Goal: Information Seeking & Learning: Learn about a topic

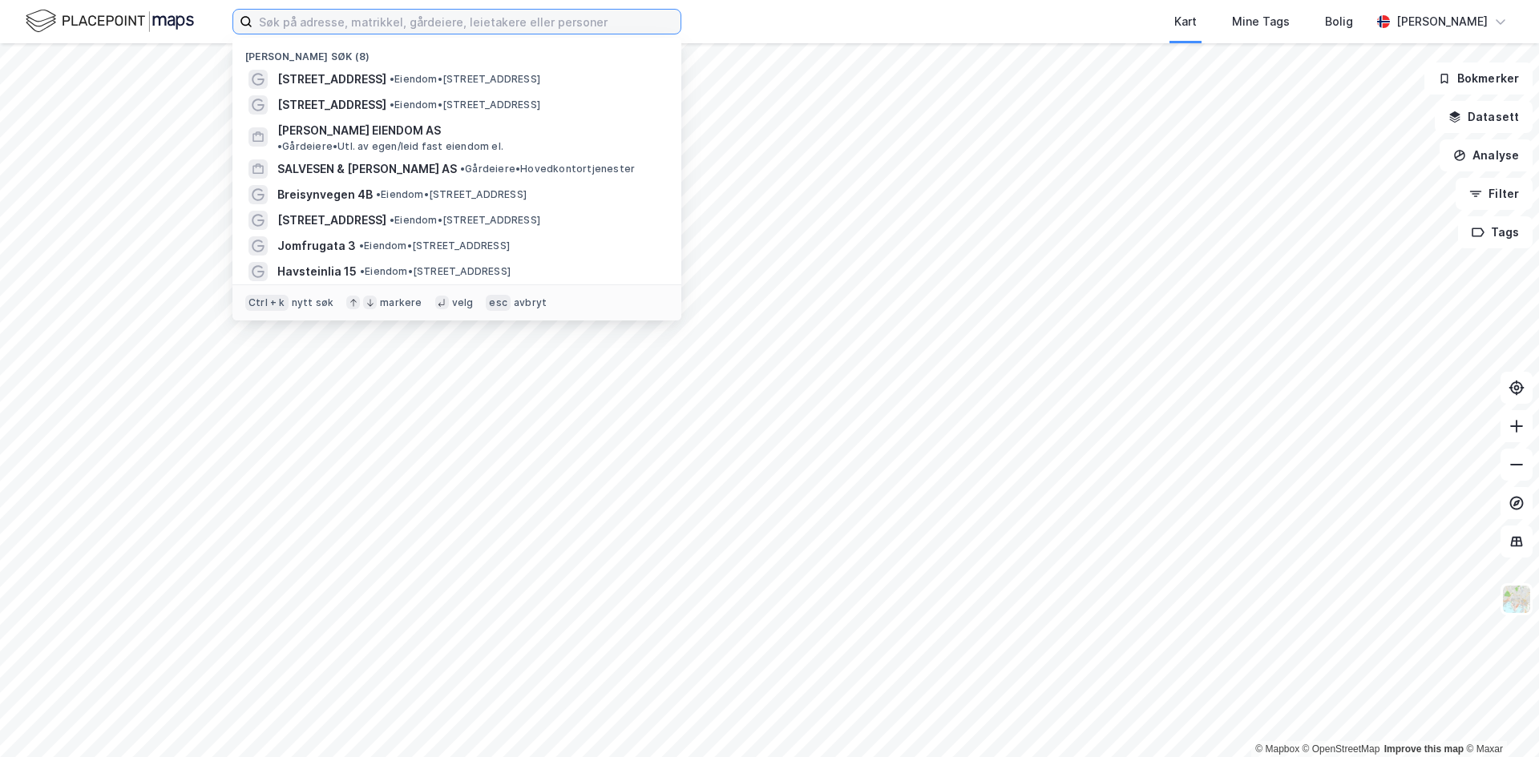
click at [364, 22] on input at bounding box center [466, 22] width 428 height 24
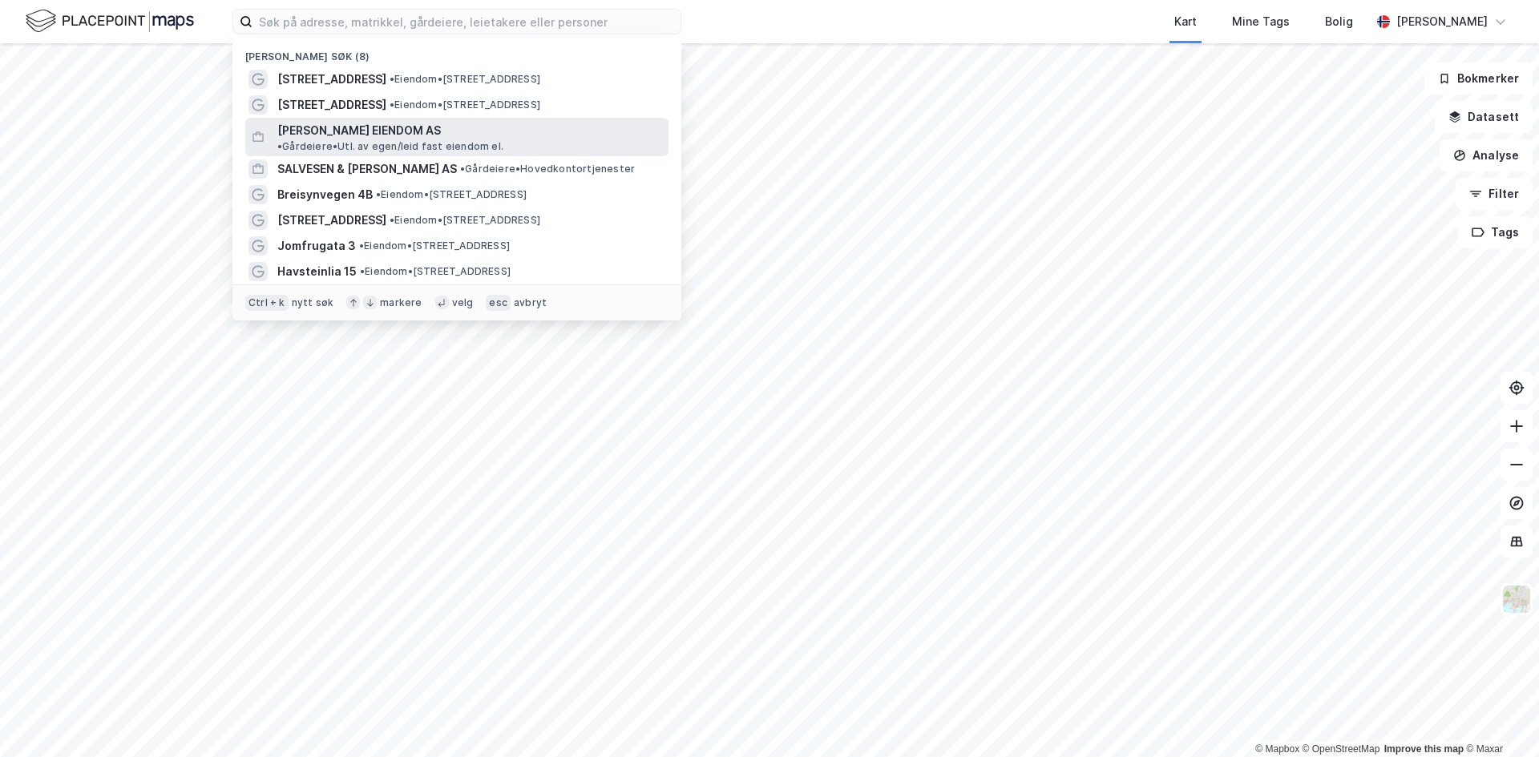
click at [375, 130] on span "[PERSON_NAME] EIENDOM AS" at bounding box center [359, 130] width 164 height 19
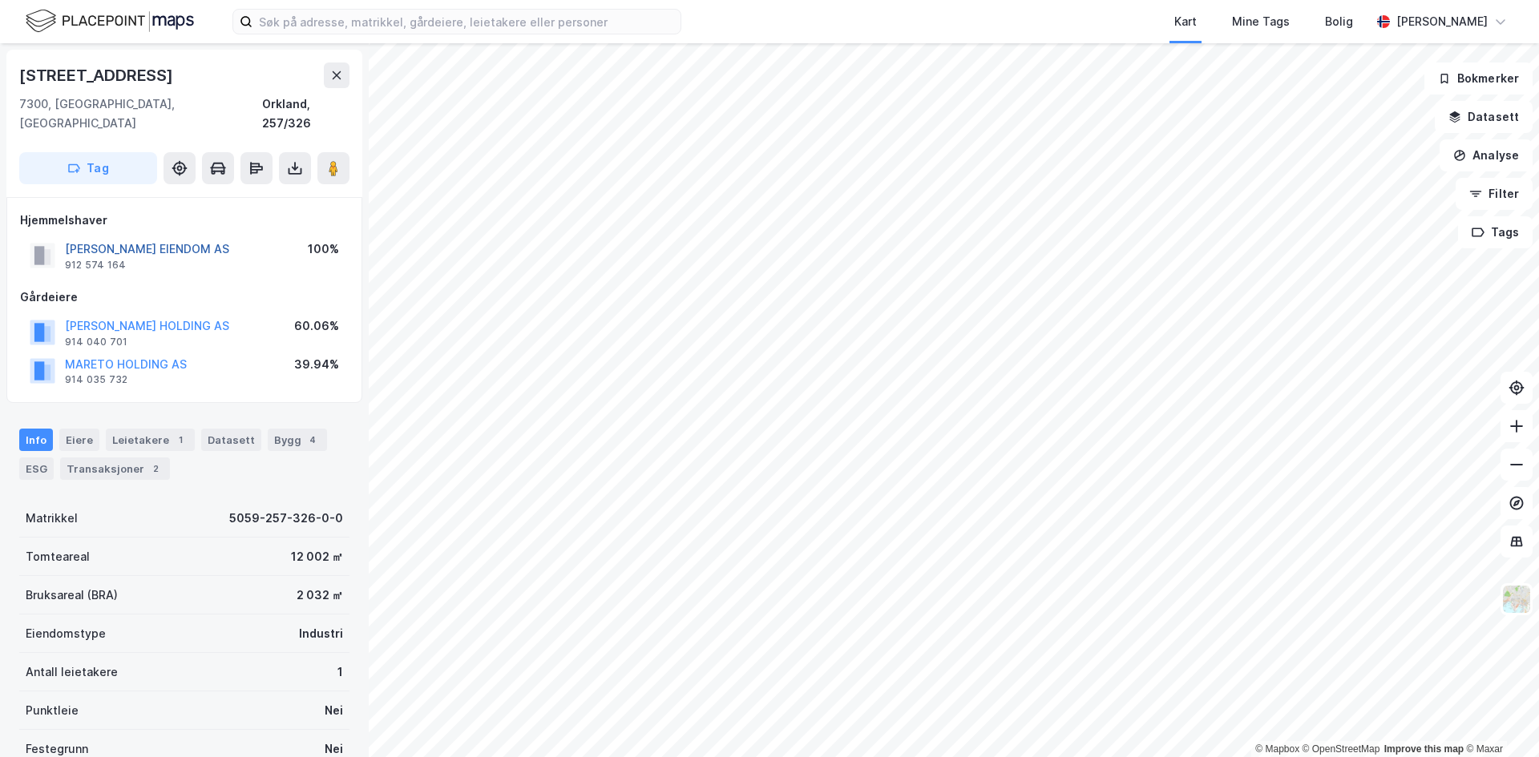
click at [0, 0] on button "[PERSON_NAME] EIENDOM AS" at bounding box center [0, 0] width 0 height 0
